Goal: Task Accomplishment & Management: Complete application form

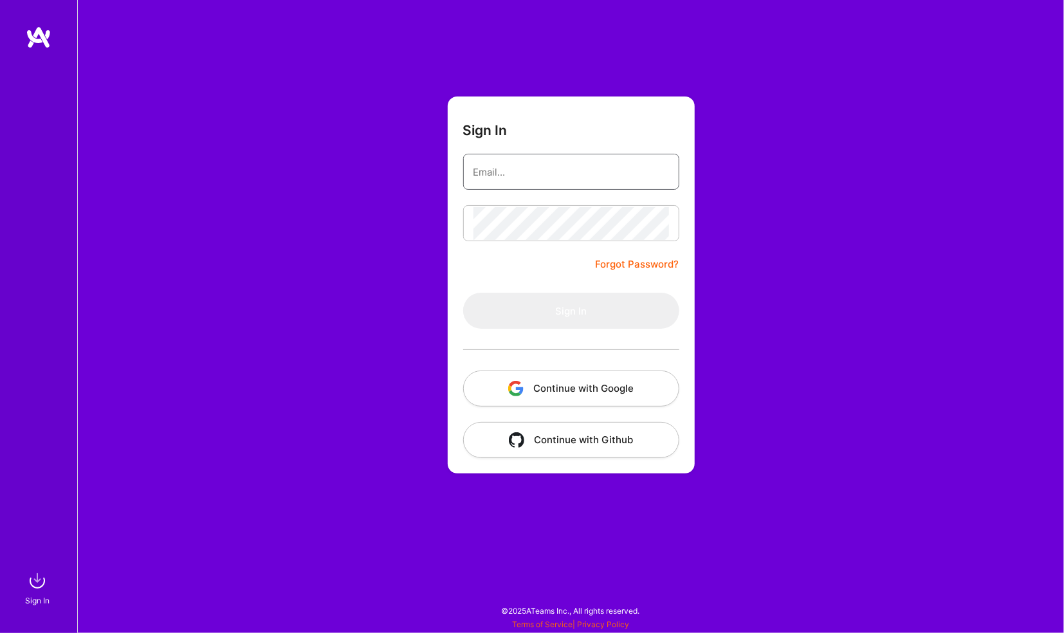
click at [491, 167] on input "email" at bounding box center [571, 172] width 196 height 33
type input "[PERSON_NAME][EMAIL_ADDRESS][PERSON_NAME][DOMAIN_NAME]"
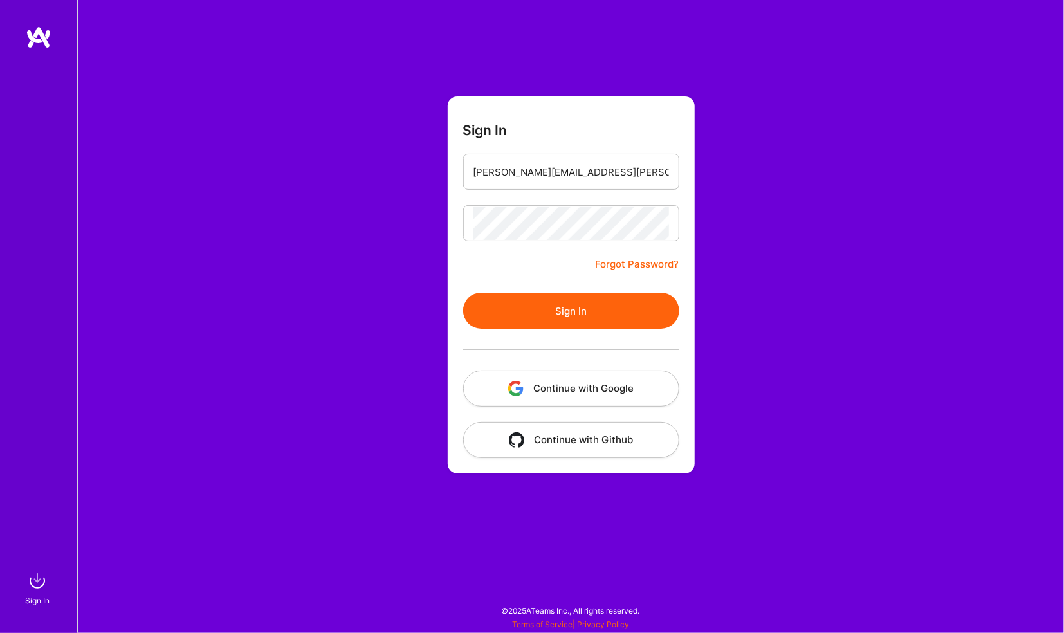
click at [574, 307] on button "Sign In" at bounding box center [571, 311] width 216 height 36
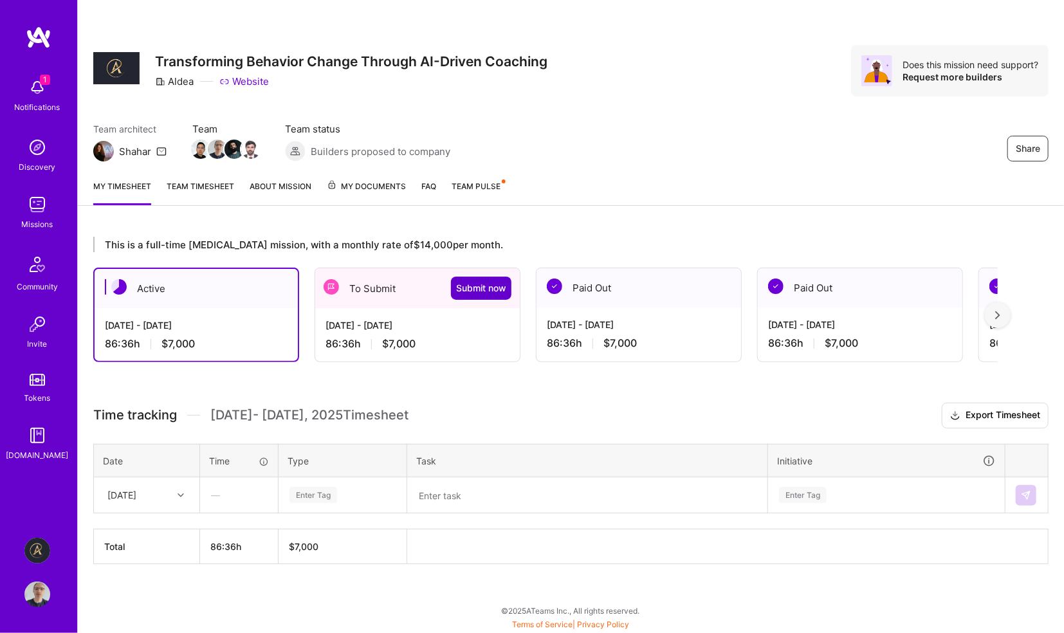
click at [477, 287] on span "Submit now" at bounding box center [481, 288] width 50 height 13
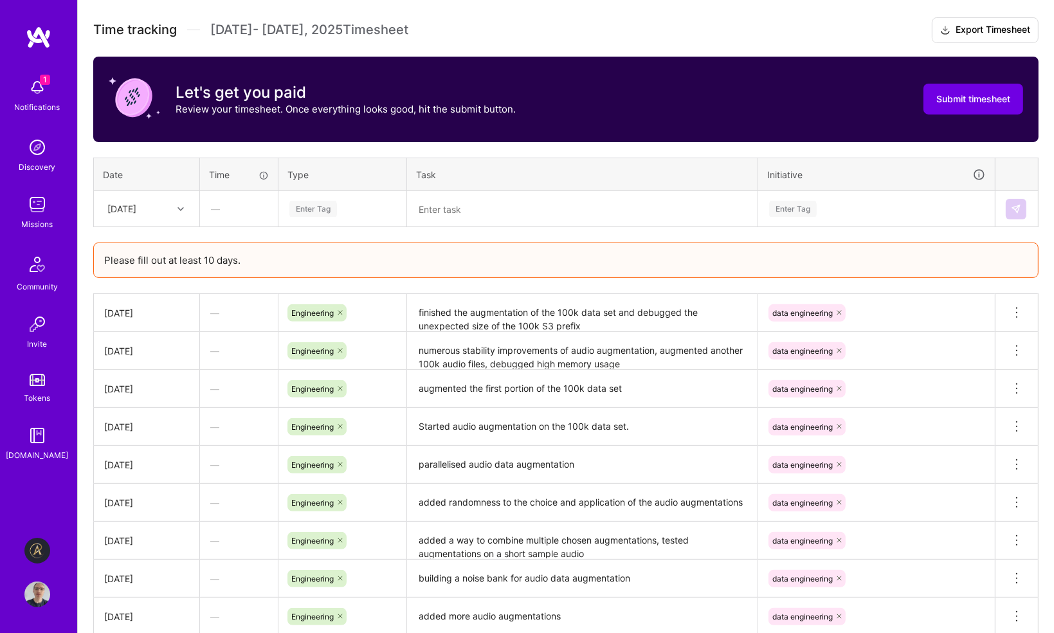
scroll to position [482, 0]
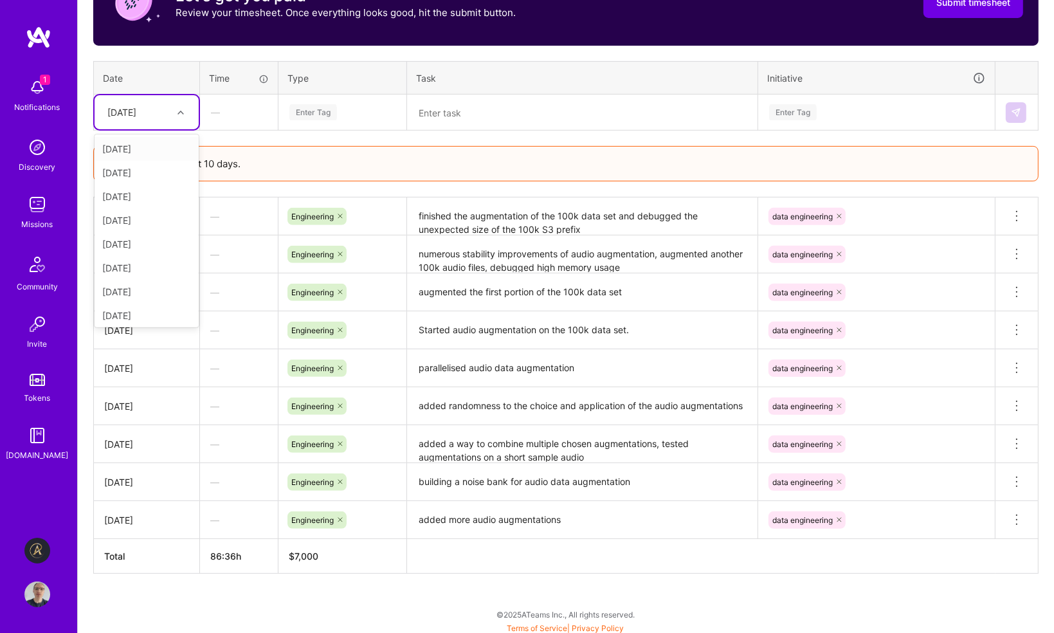
click at [180, 109] on icon at bounding box center [181, 112] width 6 height 6
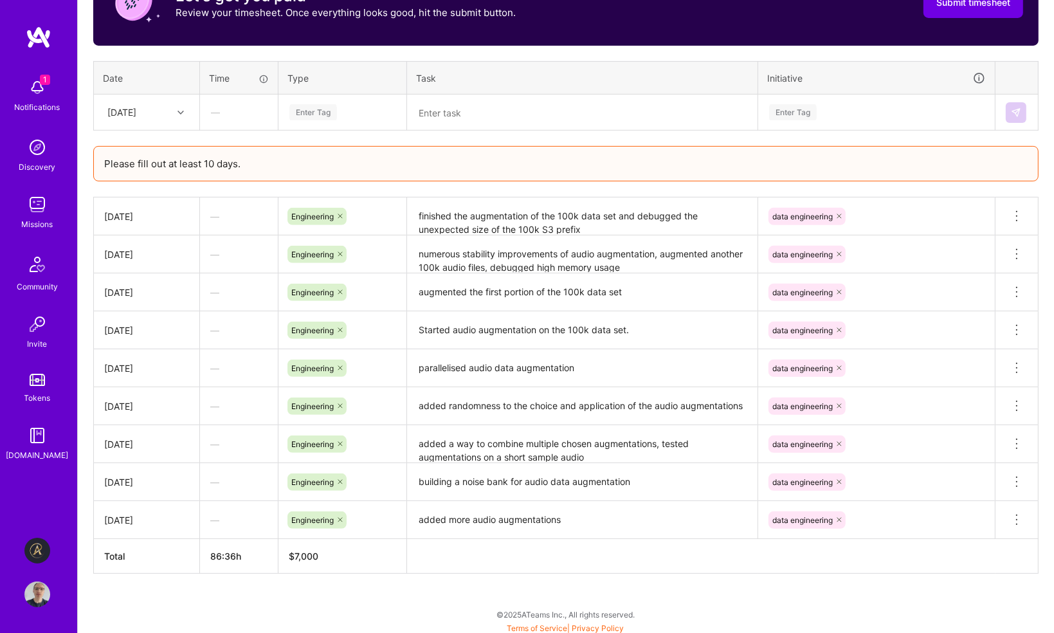
click at [257, 160] on div "Please fill out at least 10 days." at bounding box center [565, 163] width 945 height 35
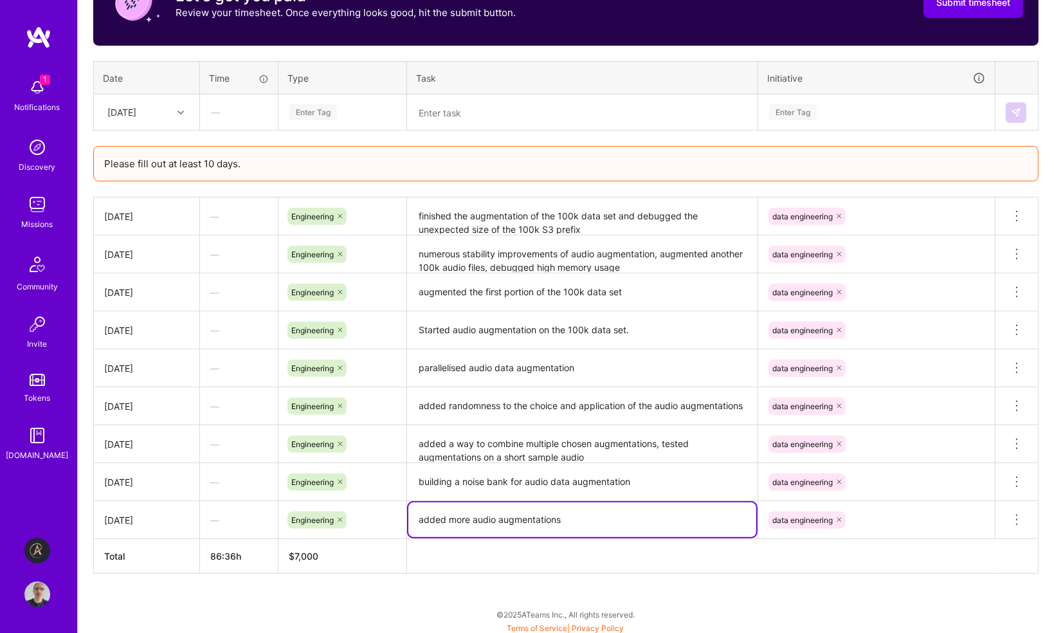
drag, startPoint x: 572, startPoint y: 514, endPoint x: 419, endPoint y: 518, distance: 153.8
click at [419, 518] on textarea "added more audio augmentations" at bounding box center [582, 519] width 348 height 35
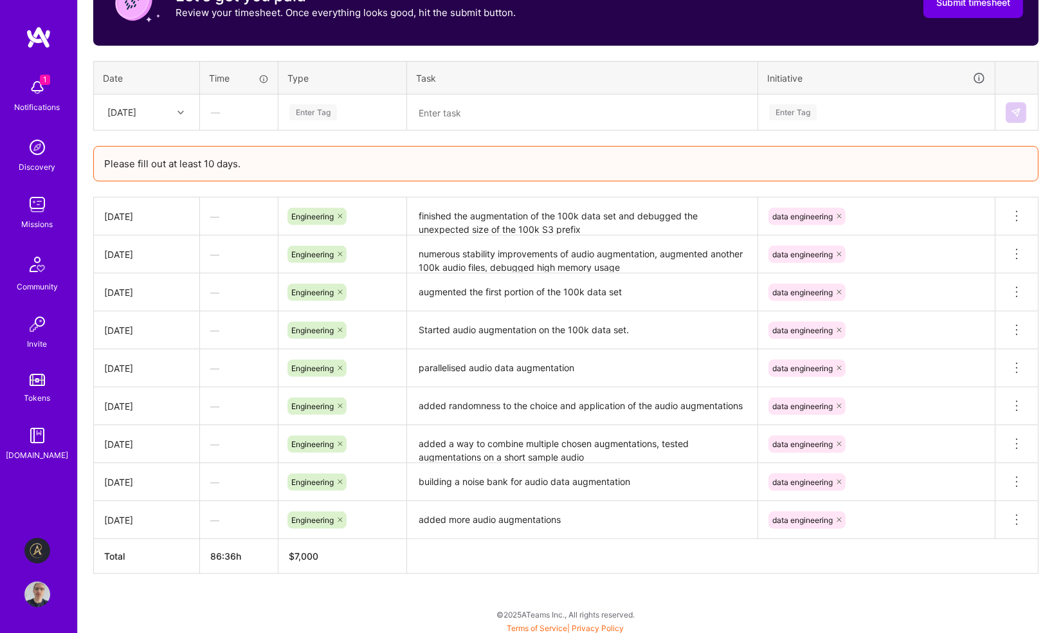
click at [400, 579] on div "This is a full-time [MEDICAL_DATA] mission, with a monthly rate of $14,000 per …" at bounding box center [566, 188] width 976 height 898
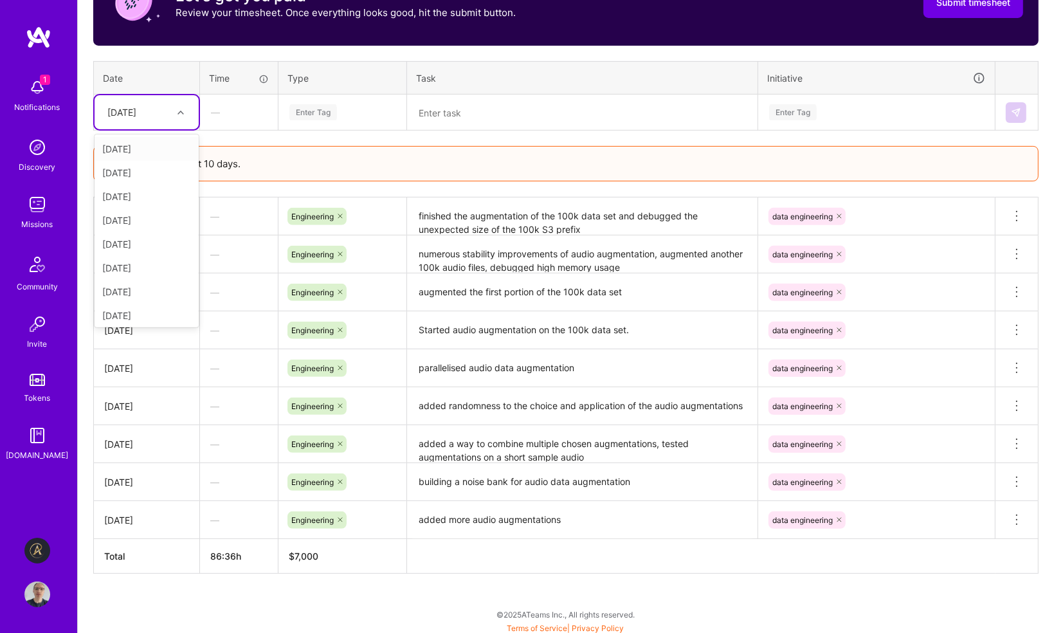
click at [178, 104] on div at bounding box center [182, 112] width 20 height 17
click at [154, 195] on div "[DATE]" at bounding box center [147, 197] width 104 height 24
click at [312, 109] on div "Enter Tag" at bounding box center [313, 112] width 48 height 20
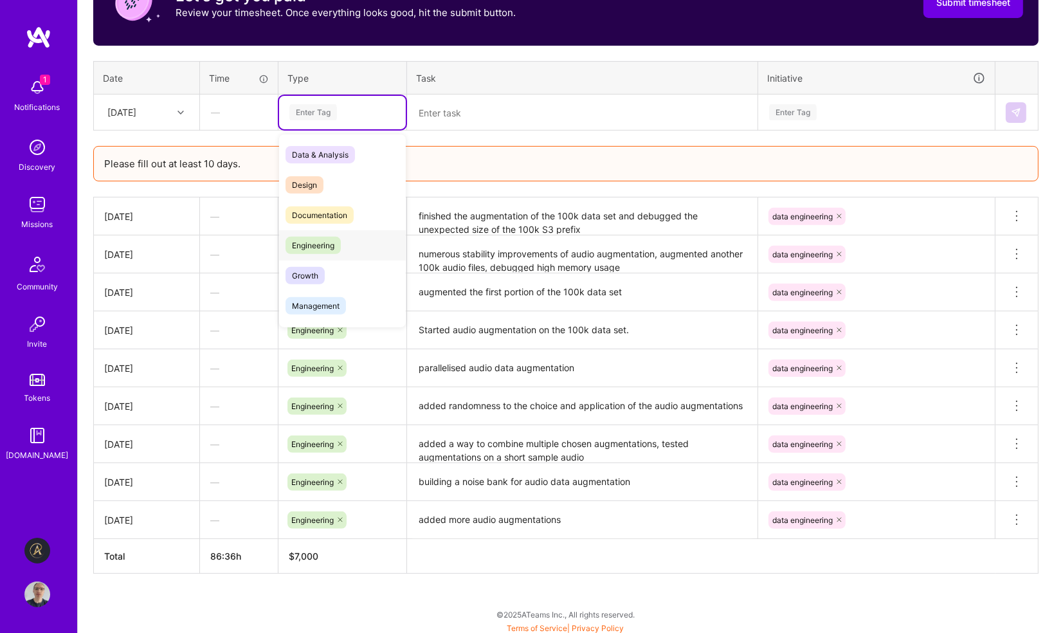
click at [322, 238] on span "Engineering" at bounding box center [313, 245] width 55 height 17
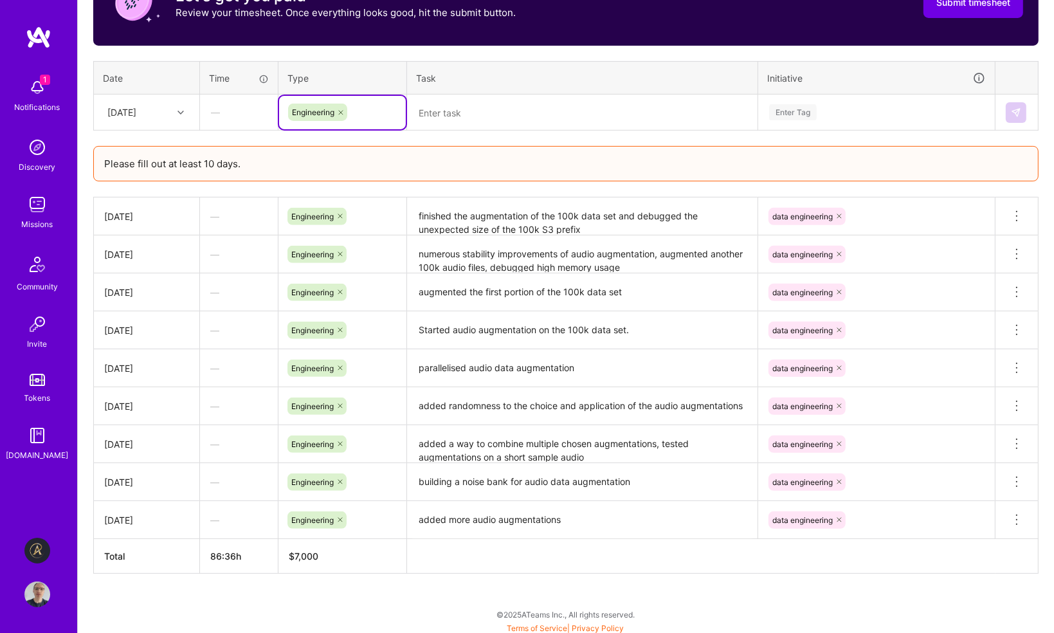
click at [460, 104] on textarea at bounding box center [582, 112] width 348 height 33
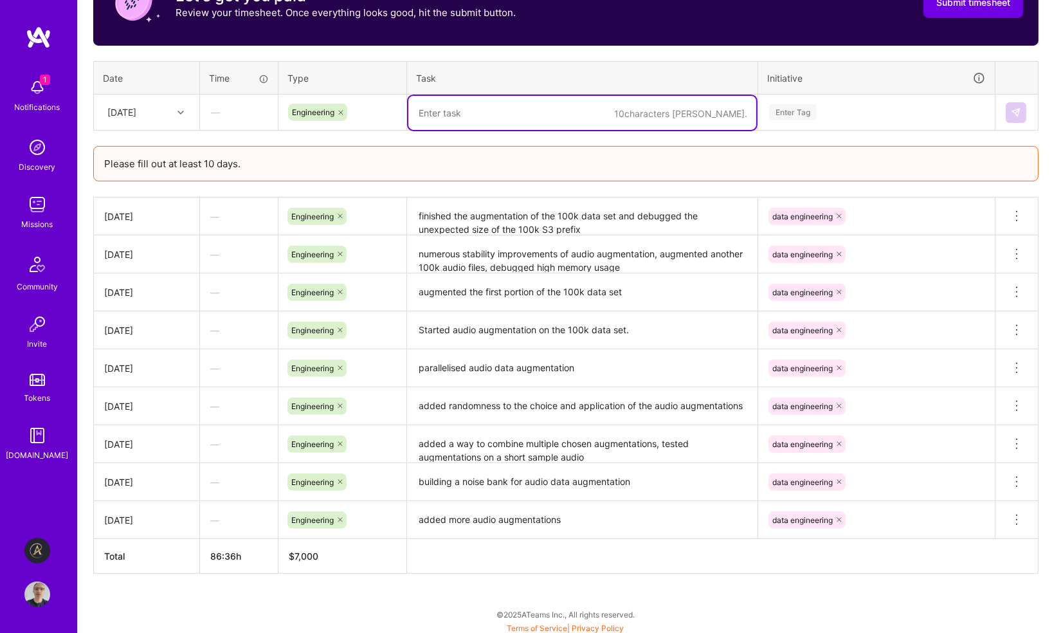
paste textarea "added more audio augmentations"
type textarea "added more audio augmentations"
click at [833, 111] on div "Enter Tag" at bounding box center [876, 112] width 217 height 16
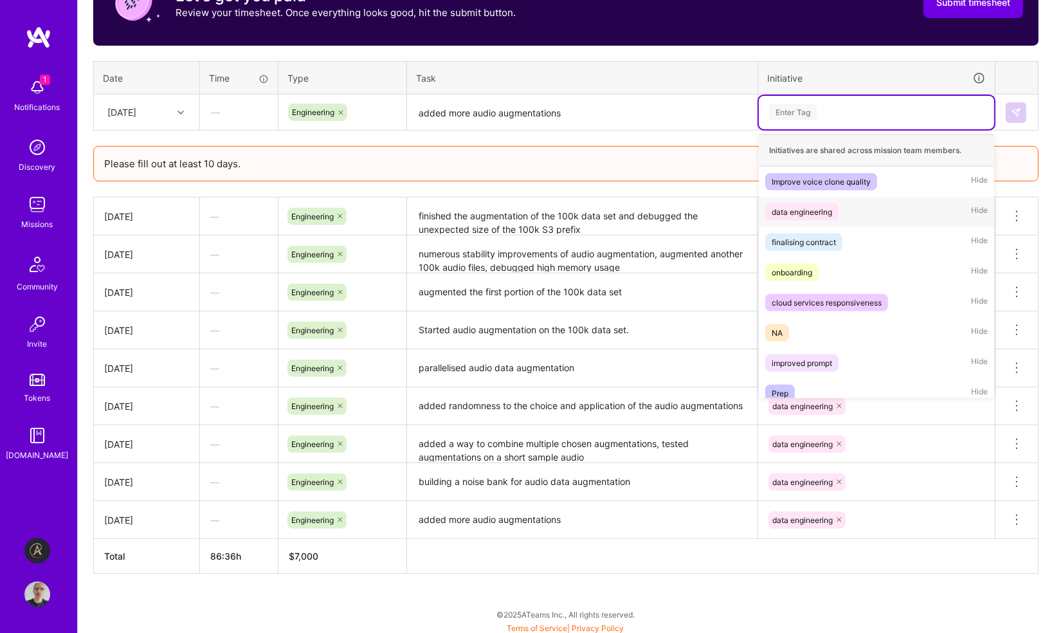
click at [852, 203] on div "data engineering Hide" at bounding box center [876, 212] width 235 height 30
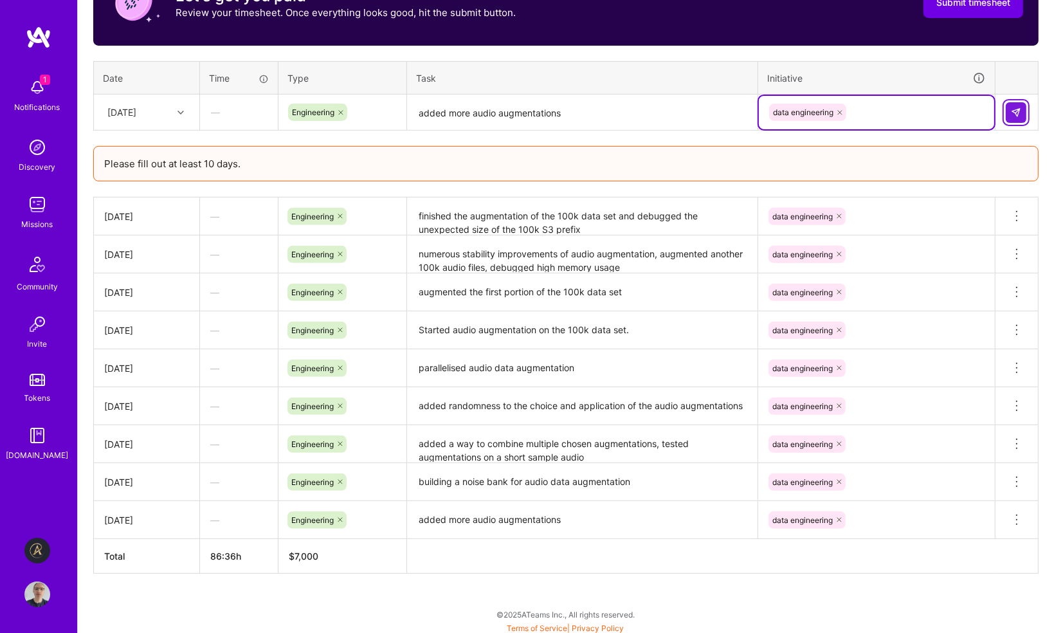
click at [1017, 109] on img at bounding box center [1016, 112] width 10 height 10
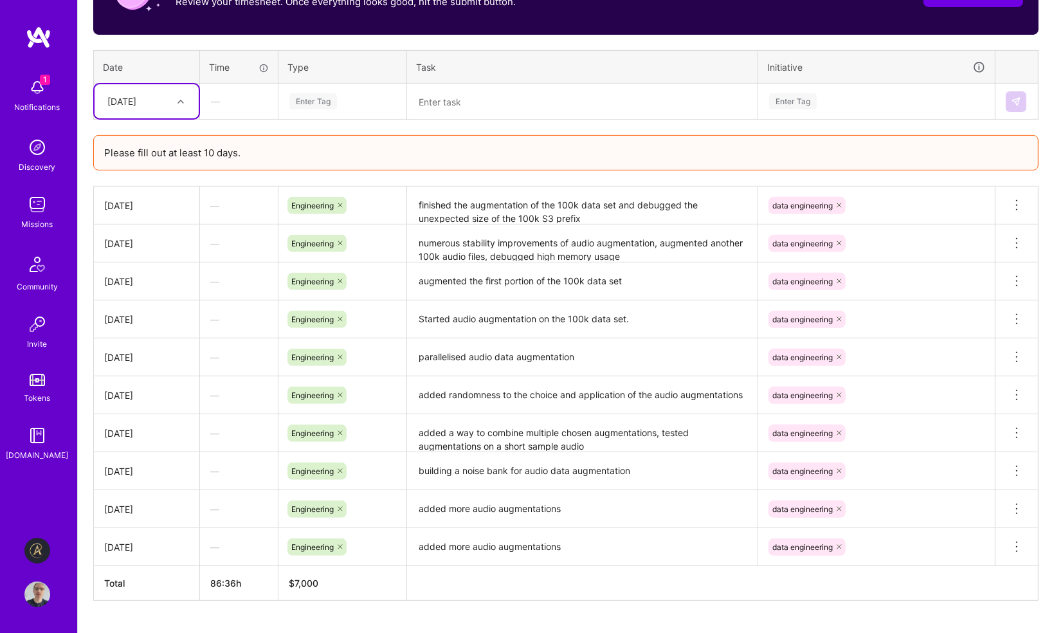
scroll to position [392, 0]
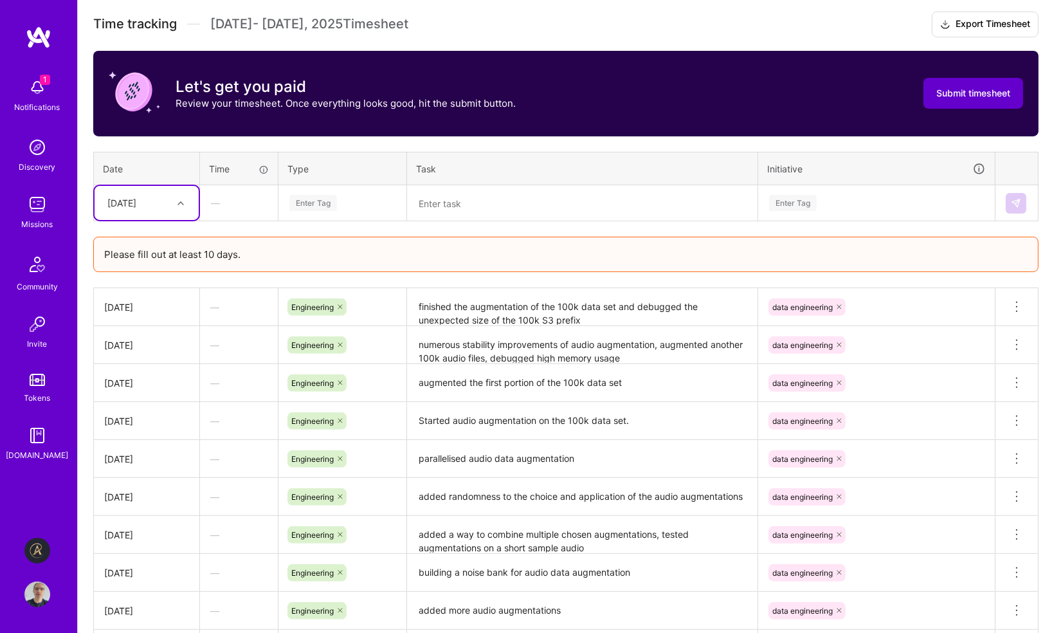
click at [955, 87] on span "Submit timesheet" at bounding box center [973, 93] width 74 height 13
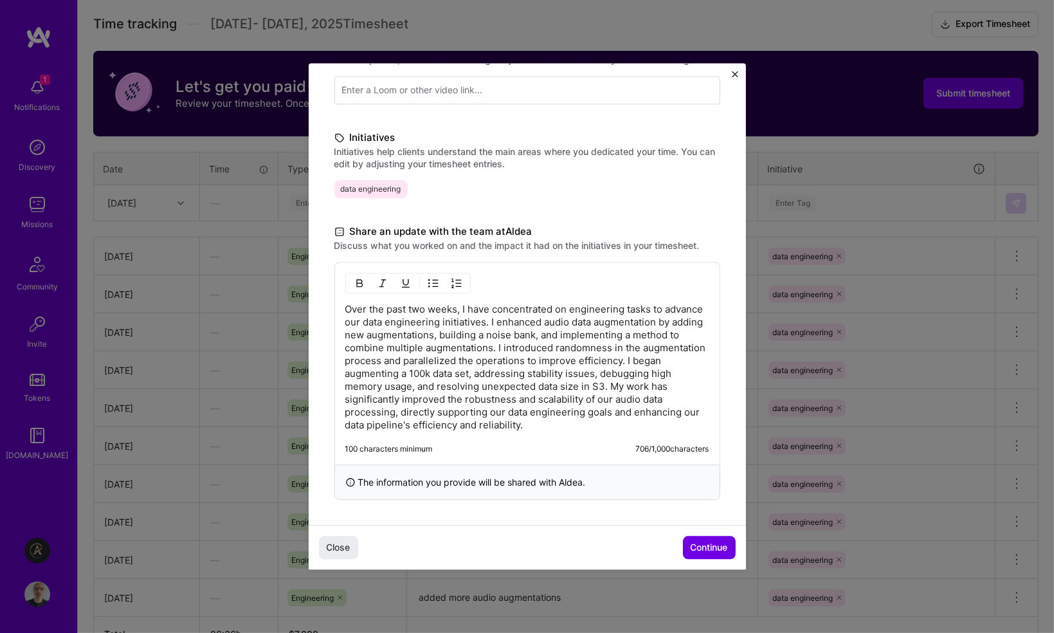
scroll to position [470, 0]
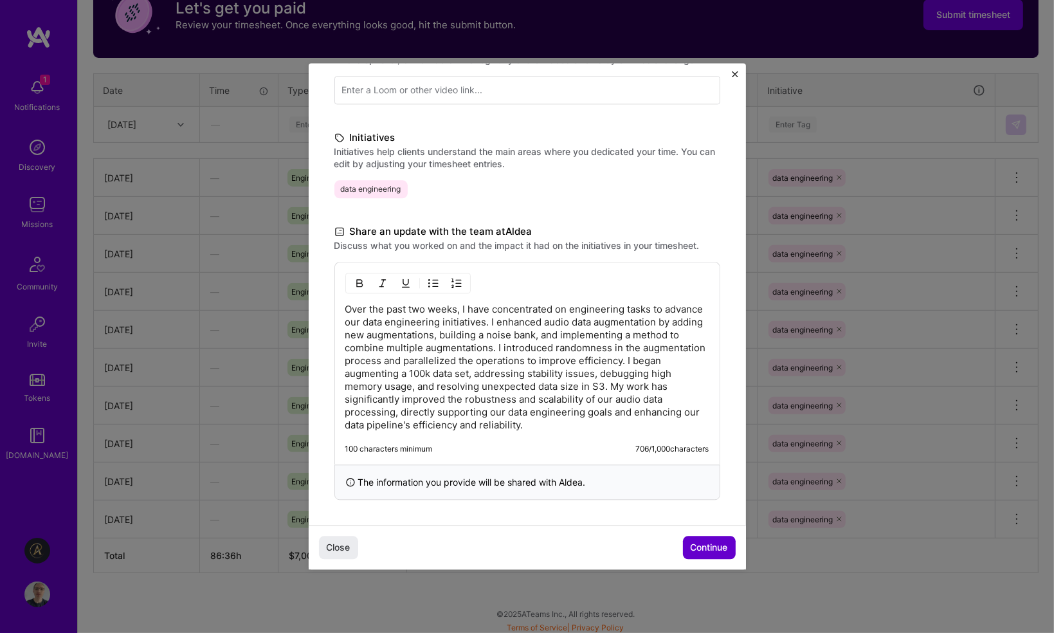
click at [715, 547] on span "Continue" at bounding box center [709, 548] width 37 height 13
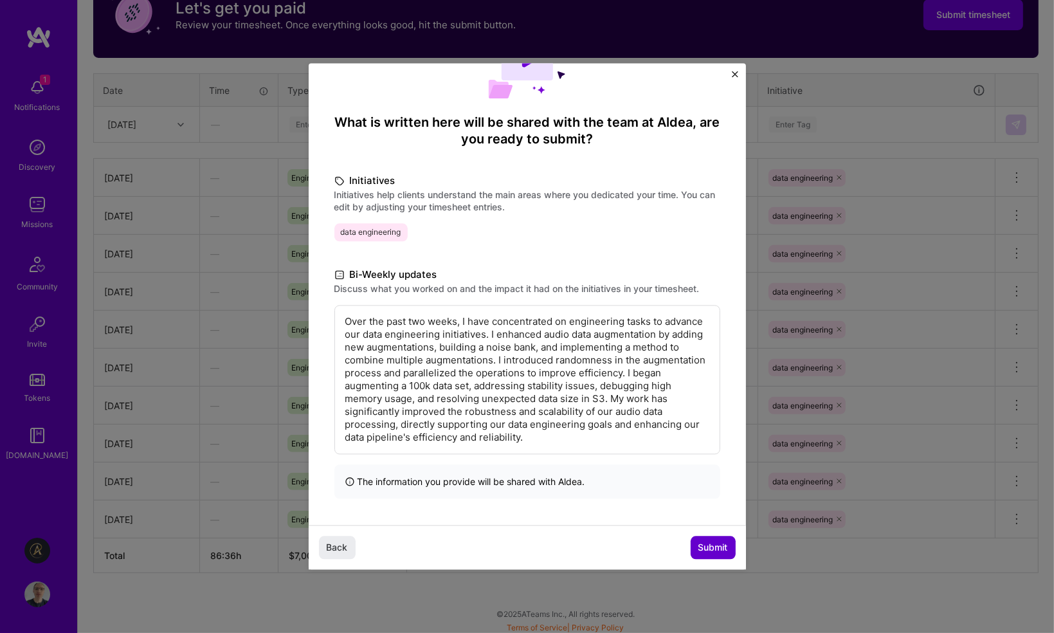
scroll to position [68, 0]
click at [715, 547] on span "Submit" at bounding box center [713, 548] width 30 height 13
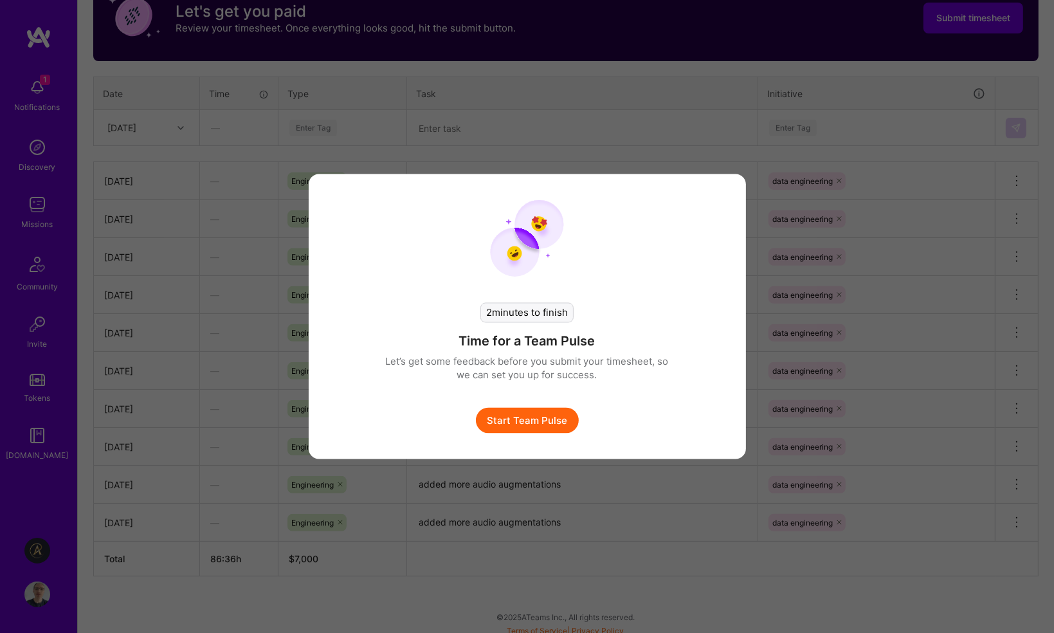
scroll to position [463, 0]
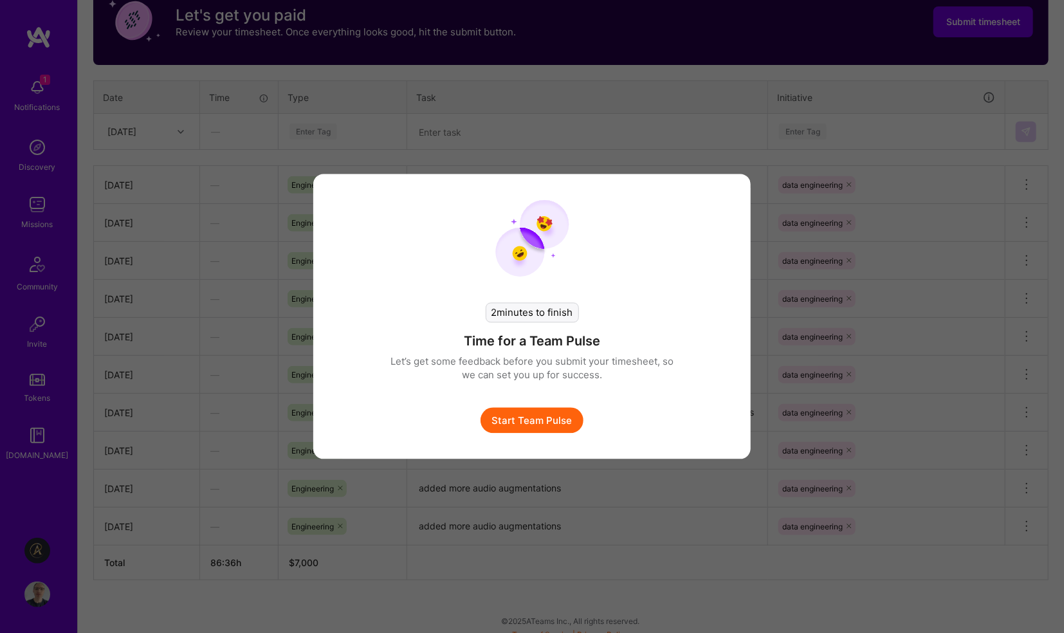
click at [569, 423] on button "Start Team Pulse" at bounding box center [531, 421] width 103 height 26
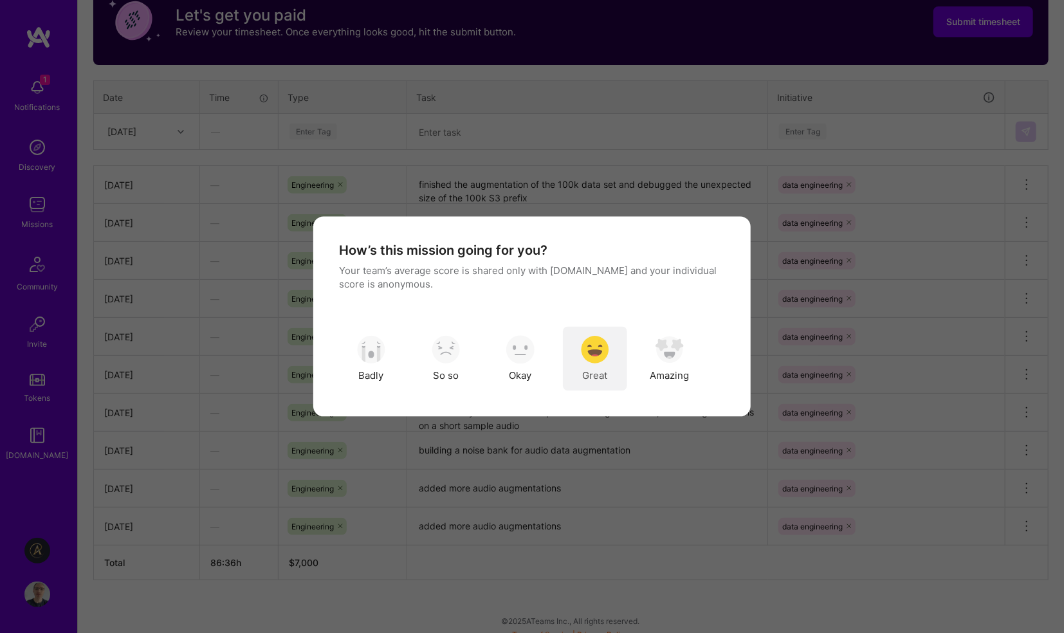
click at [587, 355] on img "modal" at bounding box center [595, 349] width 28 height 28
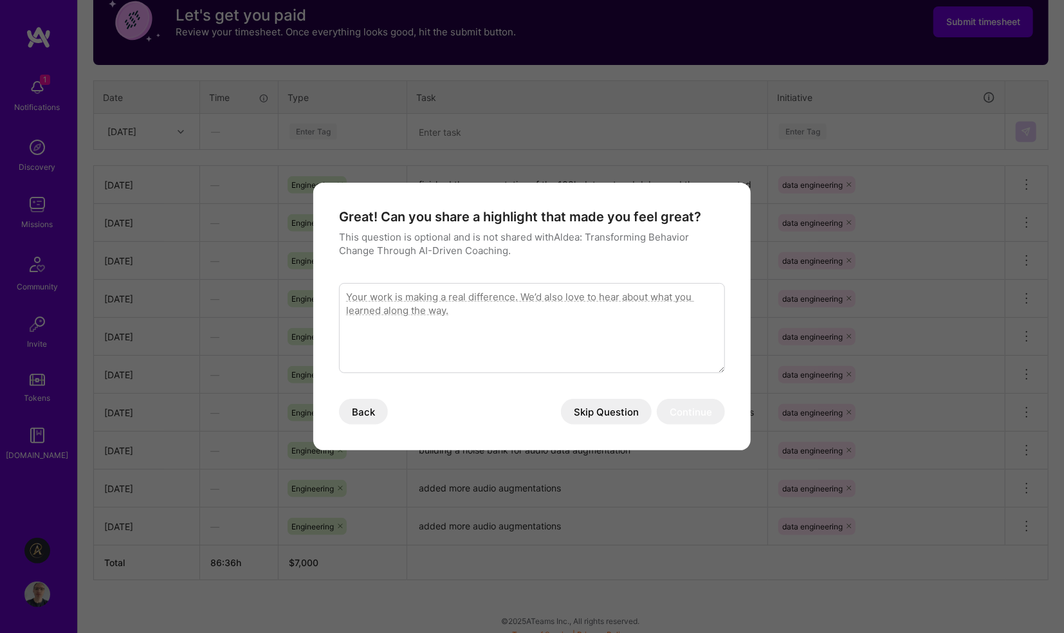
click at [601, 414] on button "Skip Question" at bounding box center [606, 412] width 91 height 26
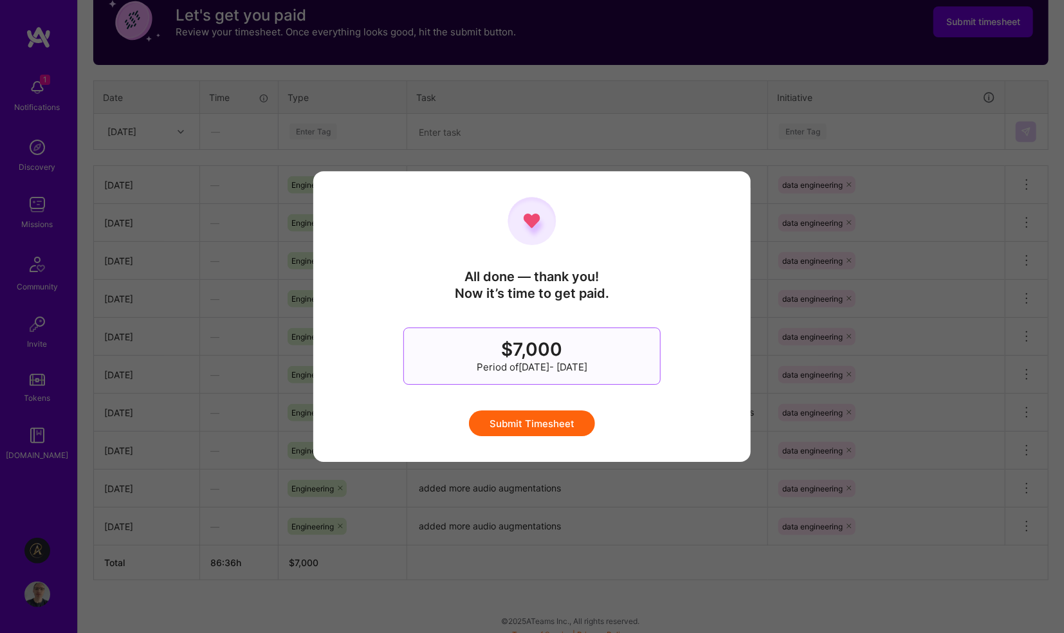
click at [580, 422] on button "Submit Timesheet" at bounding box center [532, 423] width 126 height 26
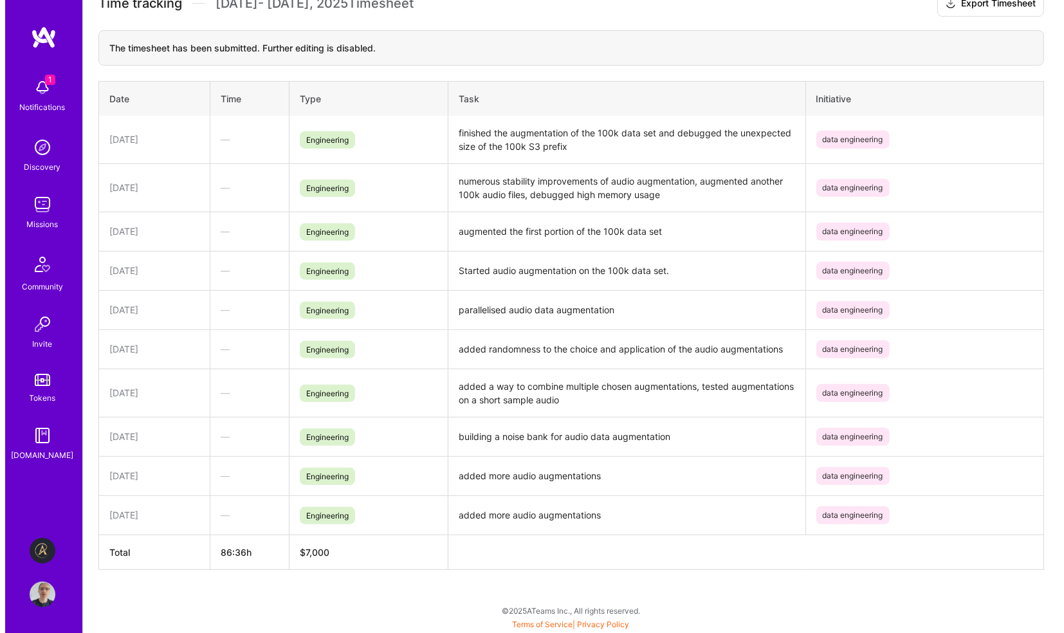
scroll to position [0, 0]
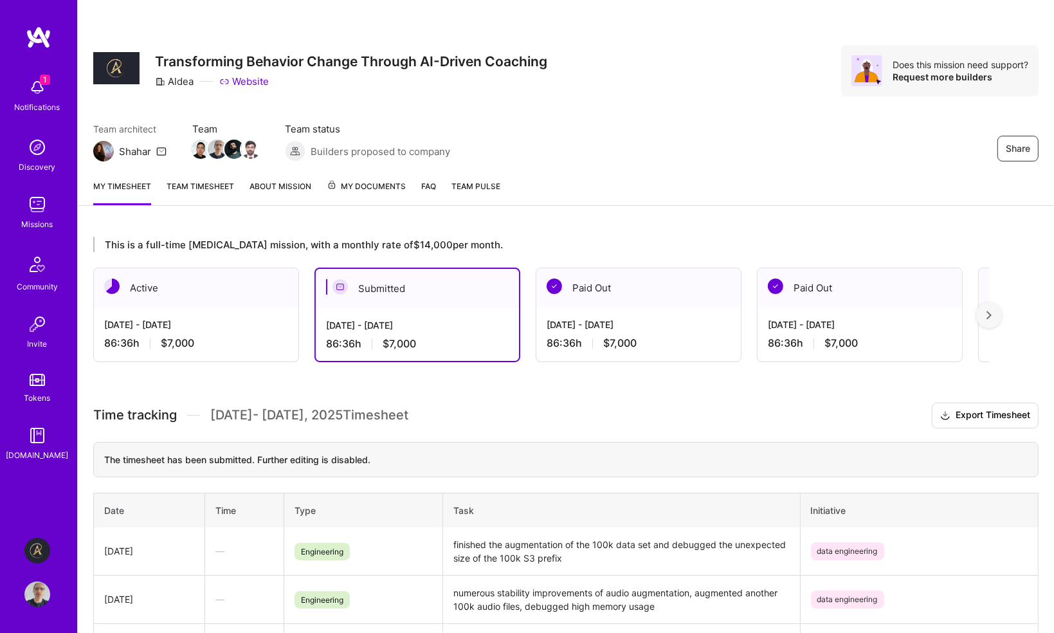
click at [268, 328] on div "[DATE] - [DATE]" at bounding box center [196, 325] width 184 height 14
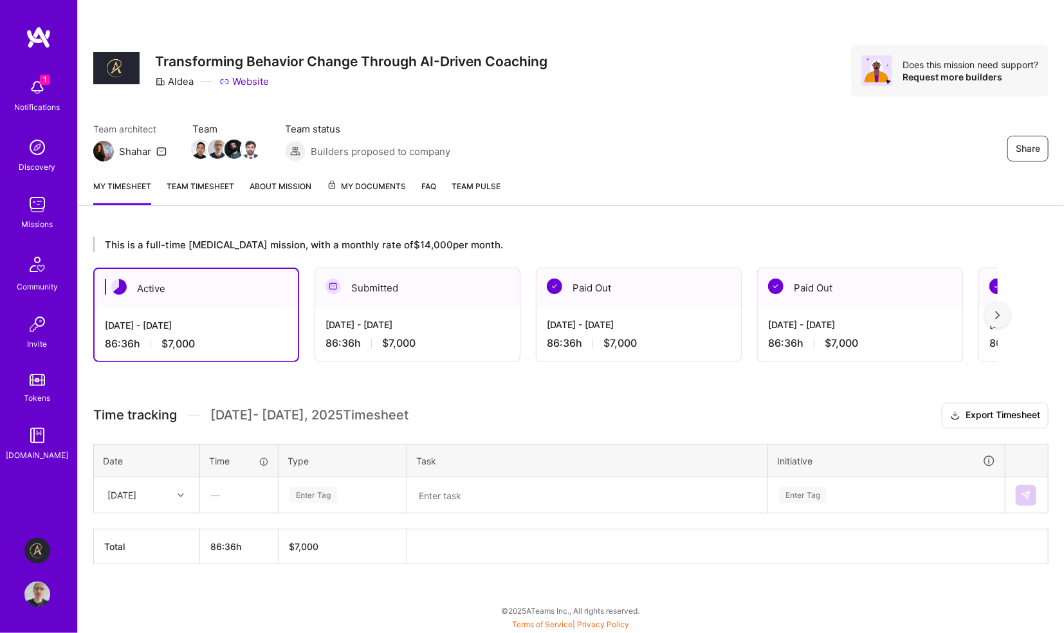
click at [41, 84] on img at bounding box center [37, 88] width 26 height 26
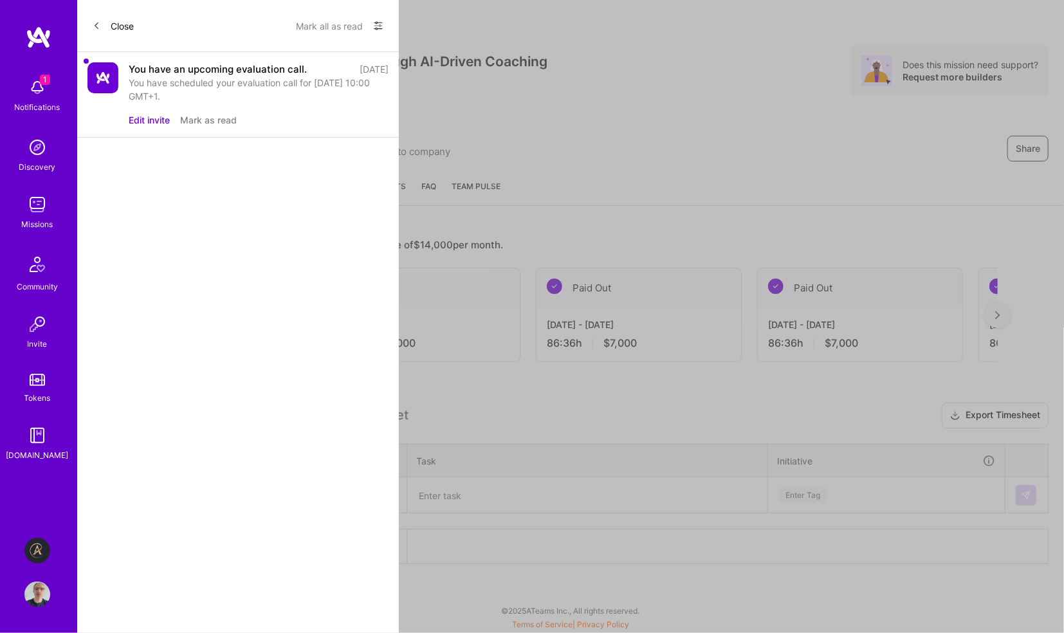
click at [216, 118] on button "Mark as read" at bounding box center [208, 120] width 57 height 14
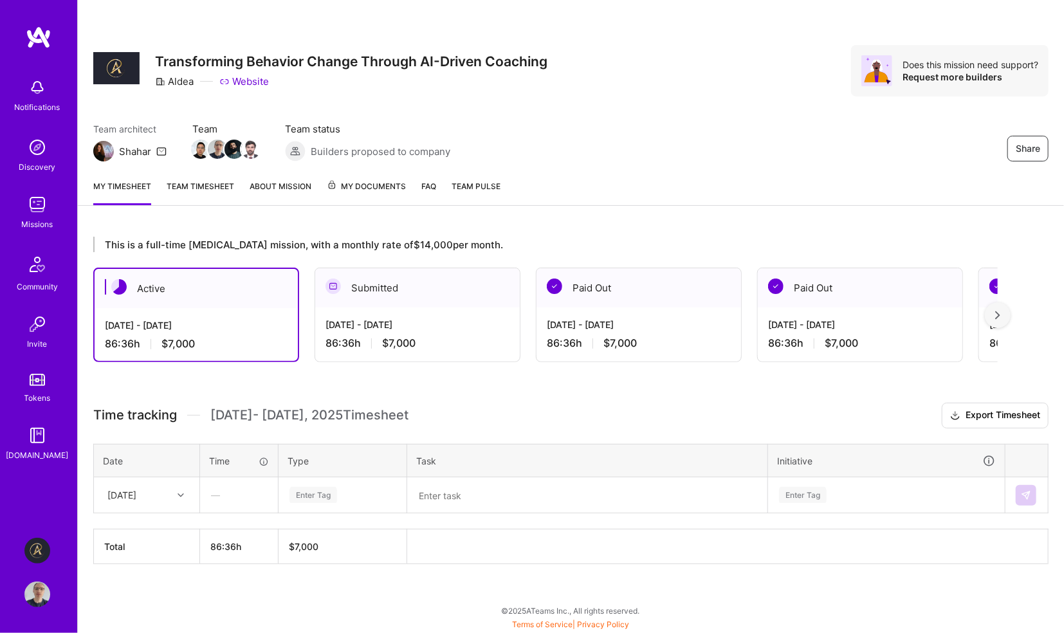
click at [472, 100] on div "Notifications Discovery Missions Community Invite Tokens [DOMAIN_NAME] Aldea: T…" at bounding box center [532, 313] width 1064 height 626
